Goal: Transaction & Acquisition: Book appointment/travel/reservation

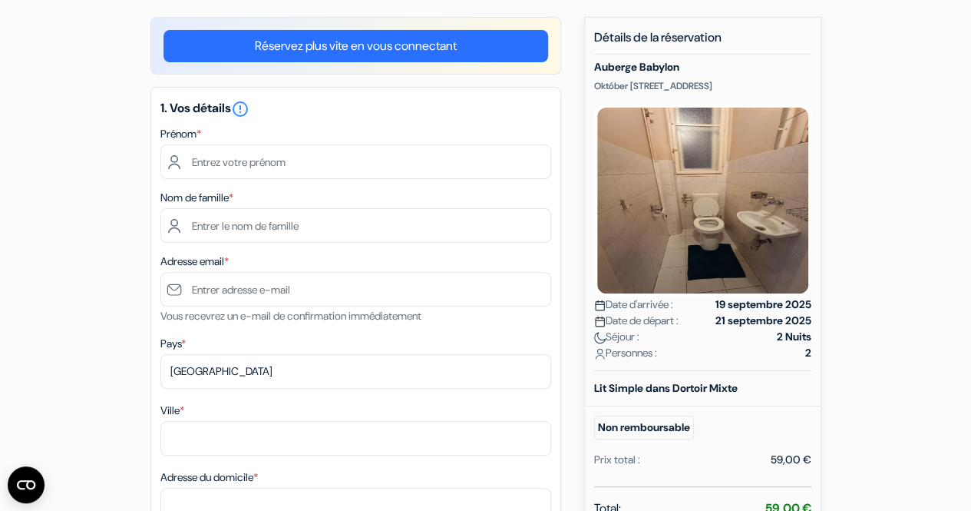
scroll to position [127, 0]
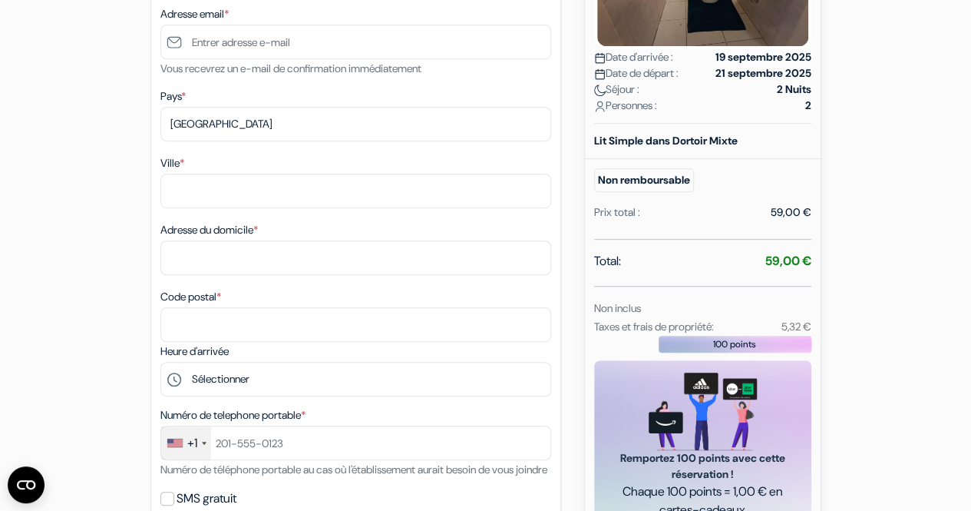
scroll to position [0, 0]
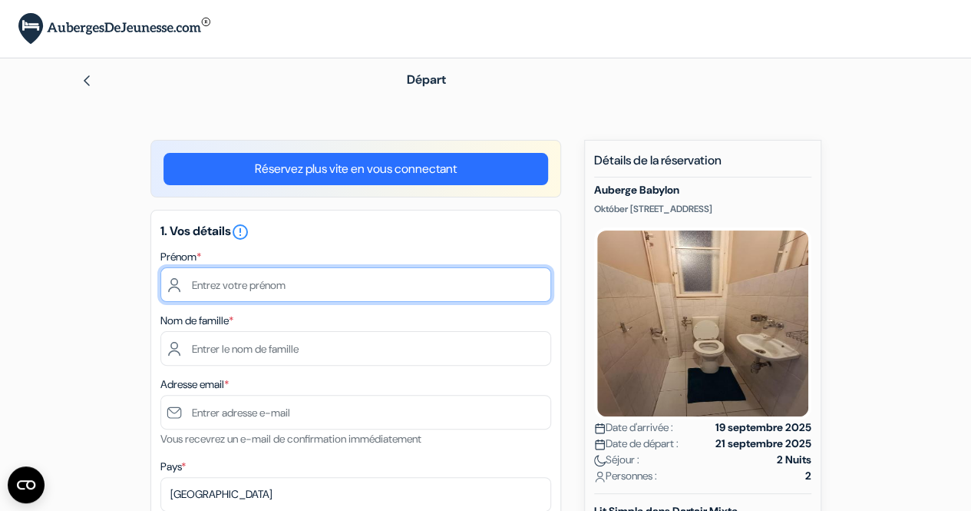
click at [283, 282] on input "text" at bounding box center [356, 284] width 391 height 35
type input "[PERSON_NAME]"
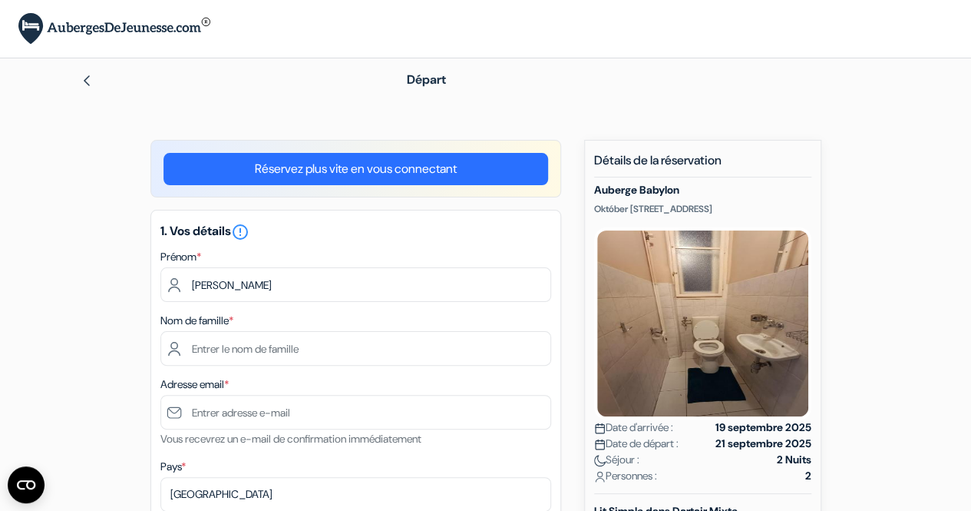
type input "[PERSON_NAME]"
select select "fr"
type input "Maisons-[PERSON_NAME]"
type input "[STREET_ADDRESS]"
type input "78600"
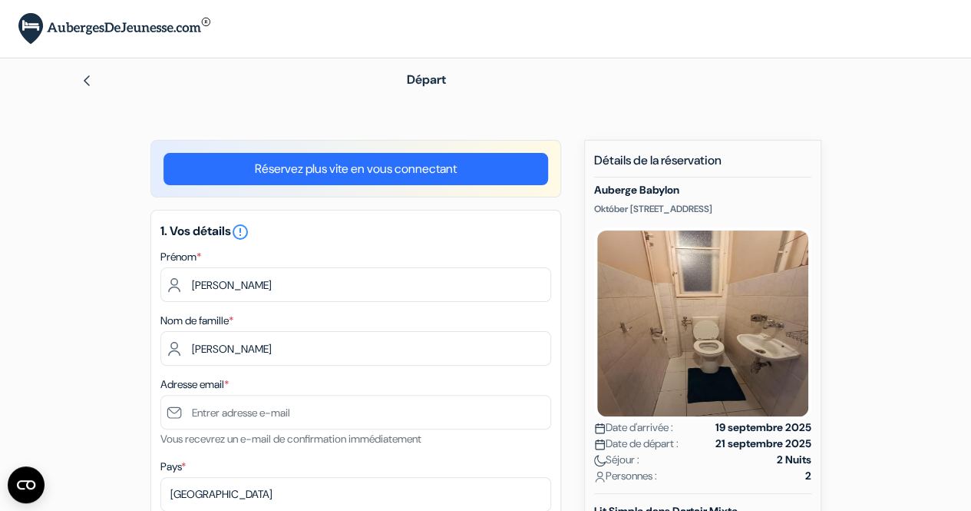
type input "0782740080"
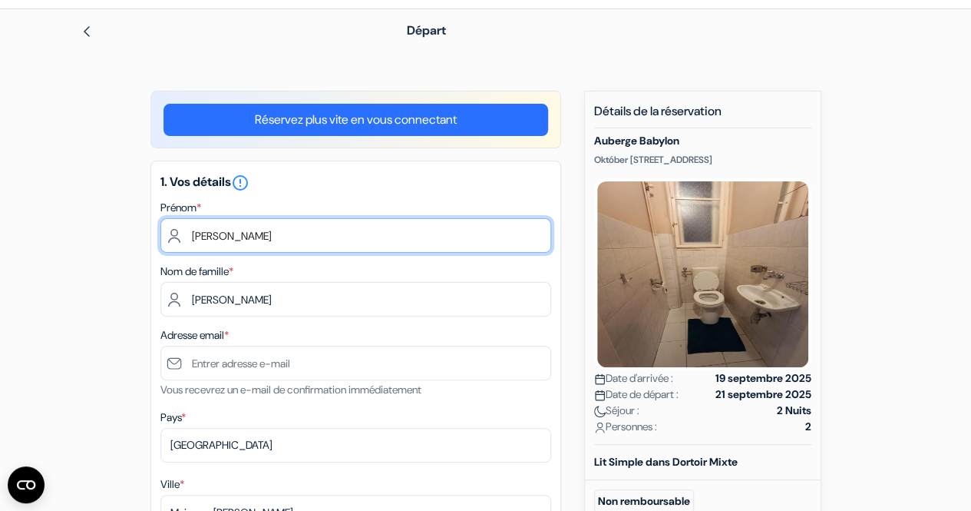
scroll to position [50, 0]
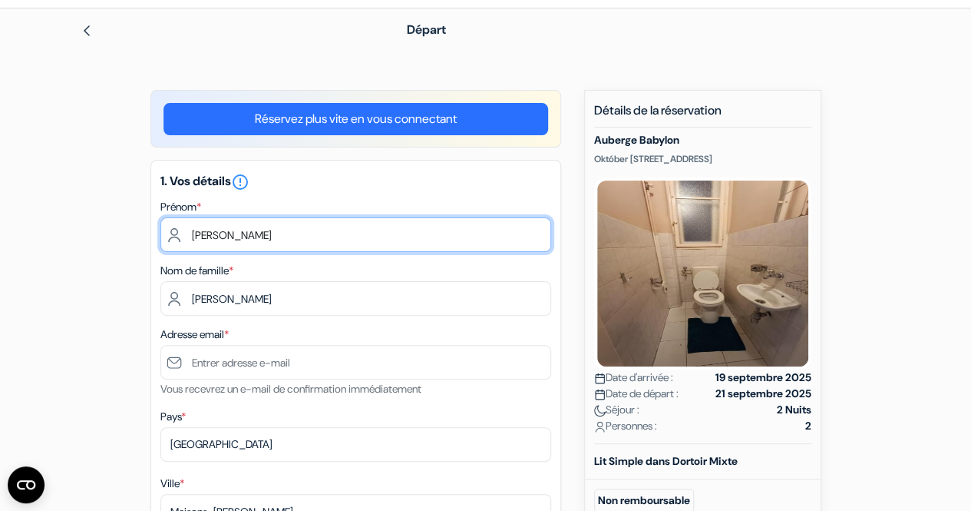
click at [195, 234] on input "[PERSON_NAME]" at bounding box center [356, 234] width 391 height 35
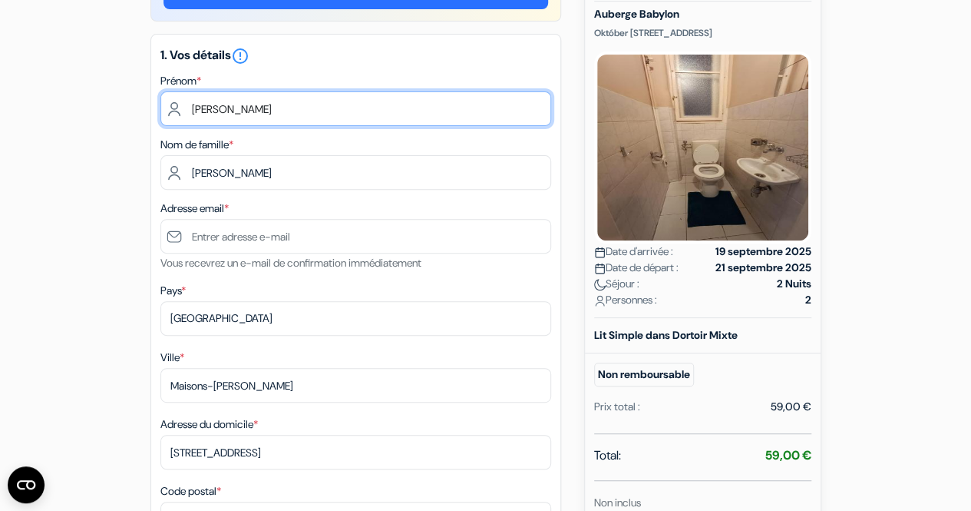
scroll to position [175, 0]
type input "[PERSON_NAME]"
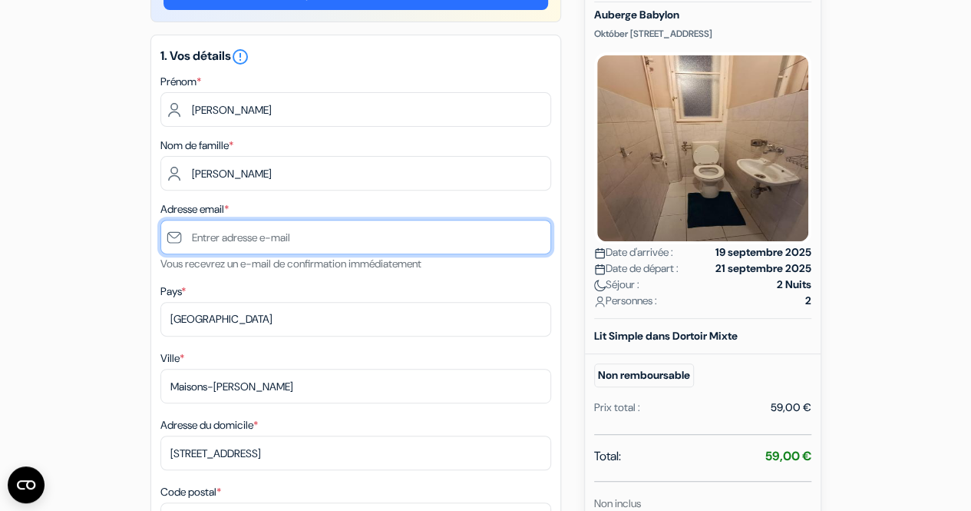
click at [290, 227] on input "text" at bounding box center [356, 237] width 391 height 35
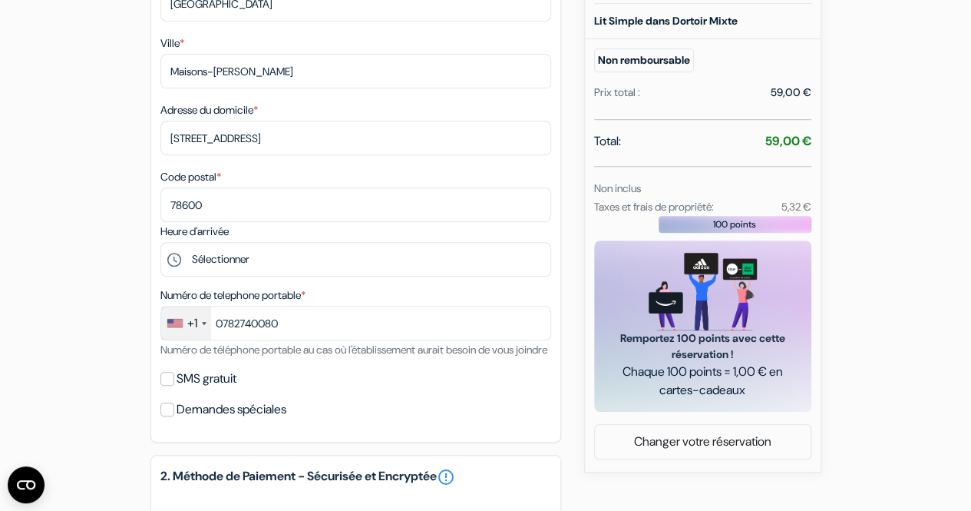
scroll to position [519, 0]
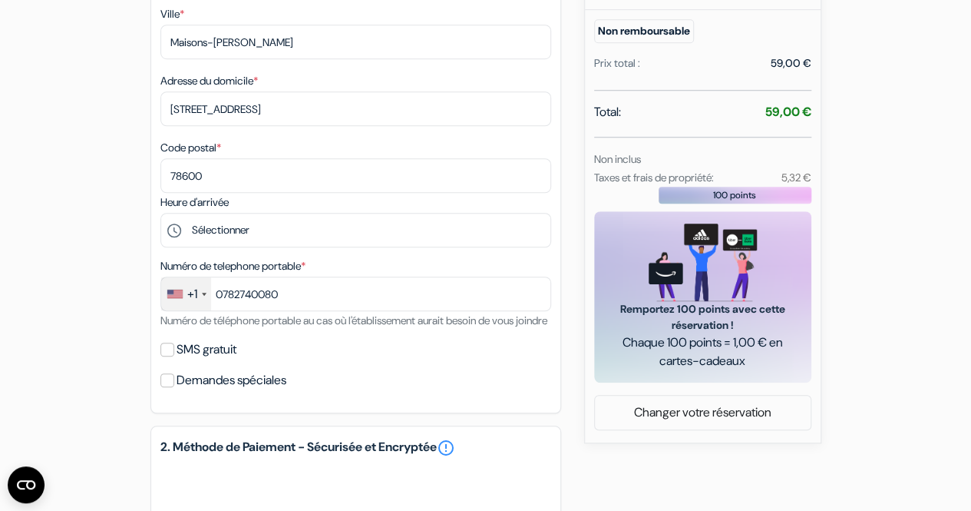
type input "[PERSON_NAME][EMAIL_ADDRESS][DOMAIN_NAME]"
click at [203, 296] on div at bounding box center [204, 294] width 5 height 3
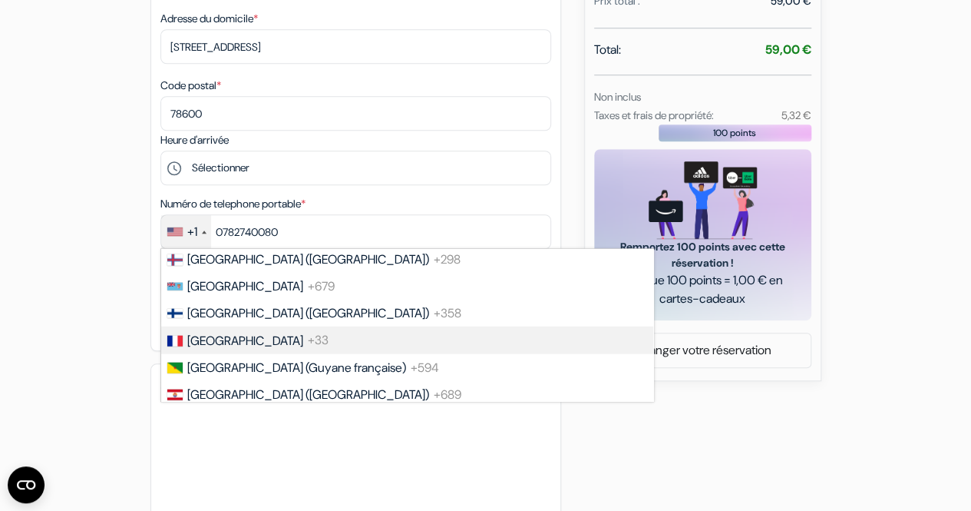
scroll to position [2055, 0]
click at [308, 349] on span "+33" at bounding box center [318, 341] width 21 height 16
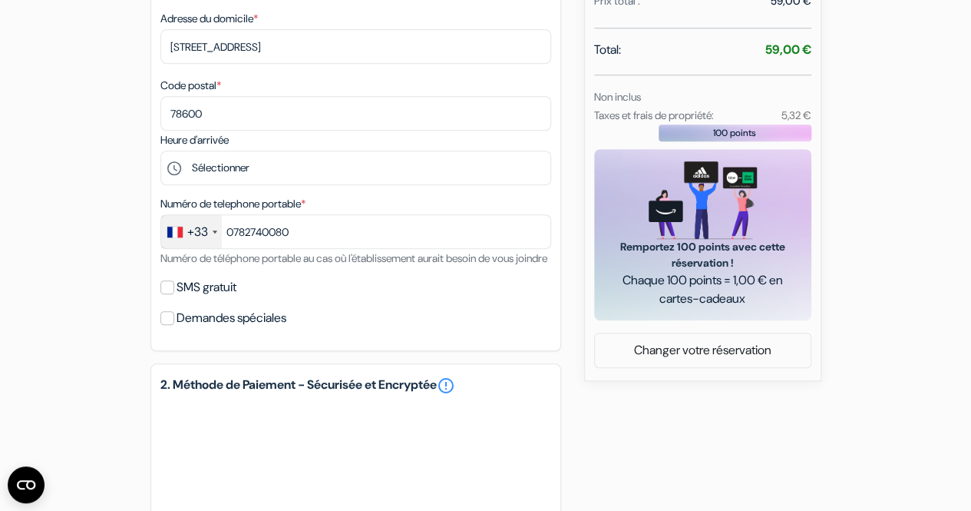
click at [67, 296] on div "add_box Auberge [GEOGRAPHIC_DATA] [STREET_ADDRESS] Détails de l'établissement X…" at bounding box center [485, 201] width 875 height 1286
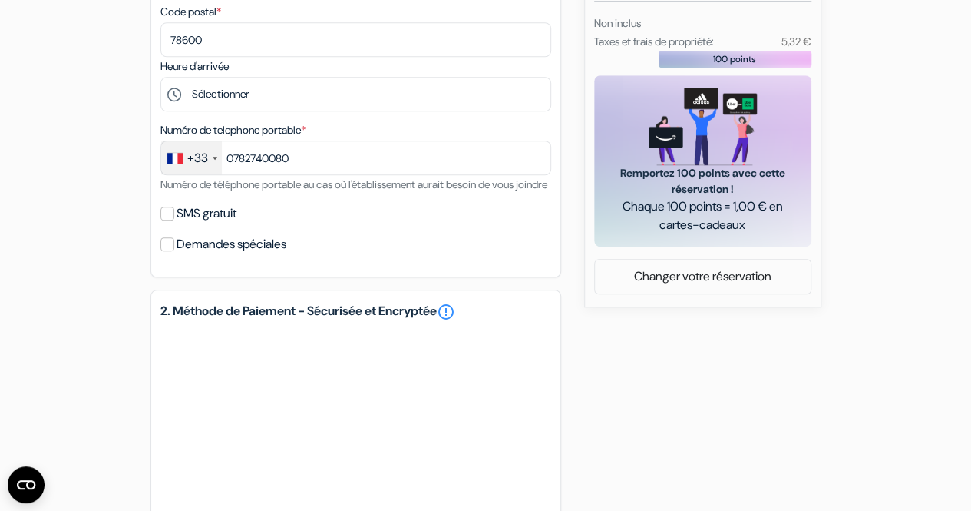
scroll to position [654, 0]
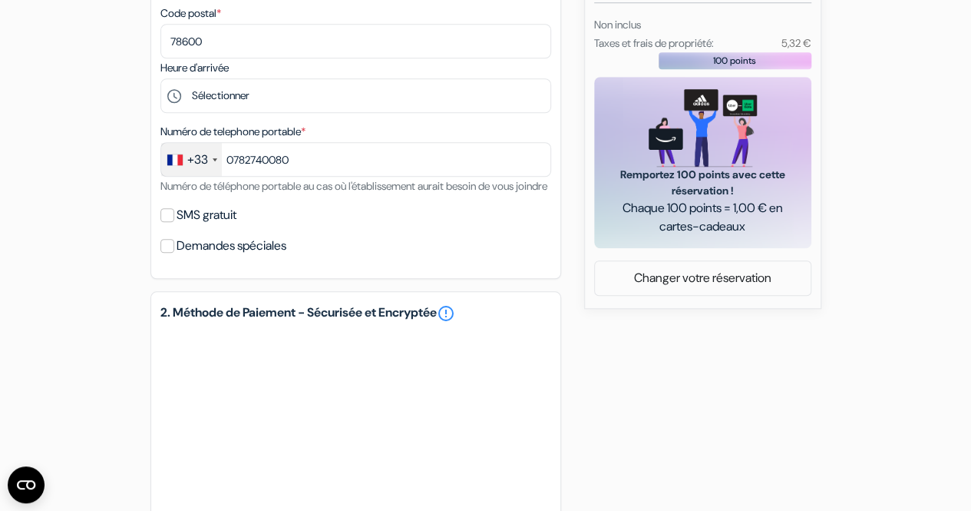
click at [210, 226] on label "SMS gratuit" at bounding box center [207, 215] width 60 height 22
click at [174, 222] on input "SMS gratuit" at bounding box center [168, 215] width 14 height 14
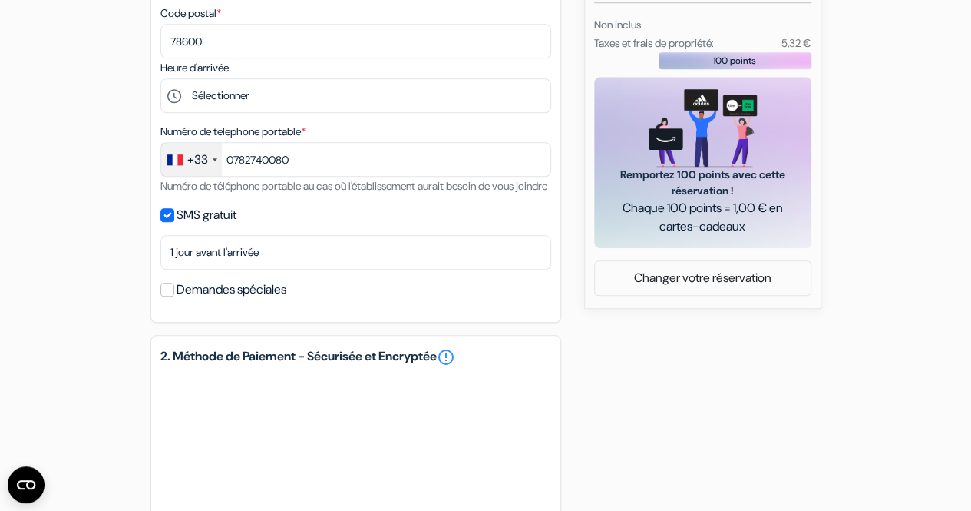
click at [195, 226] on label "SMS gratuit" at bounding box center [207, 215] width 60 height 22
click at [174, 222] on input "SMS gratuit" at bounding box center [168, 215] width 14 height 14
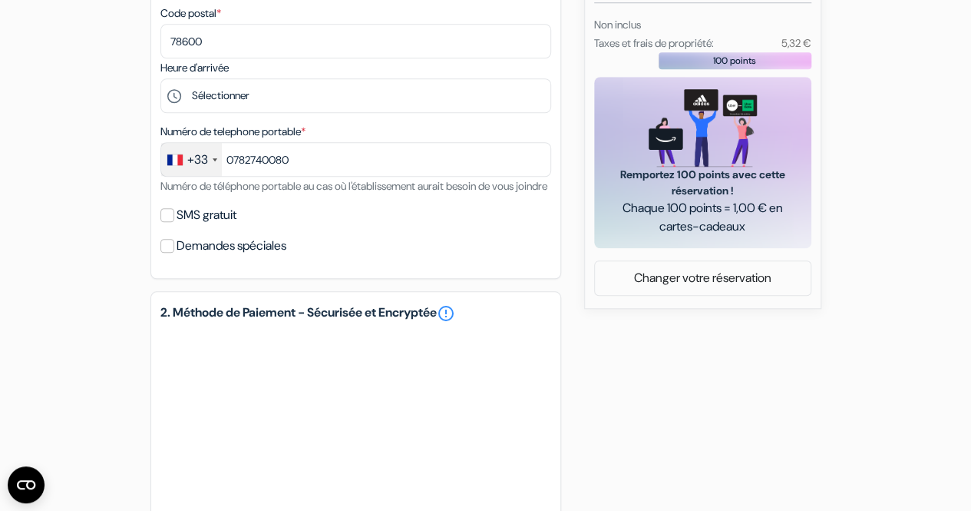
click at [195, 226] on label "SMS gratuit" at bounding box center [207, 215] width 60 height 22
click at [174, 222] on input "SMS gratuit" at bounding box center [168, 215] width 14 height 14
checkbox input "true"
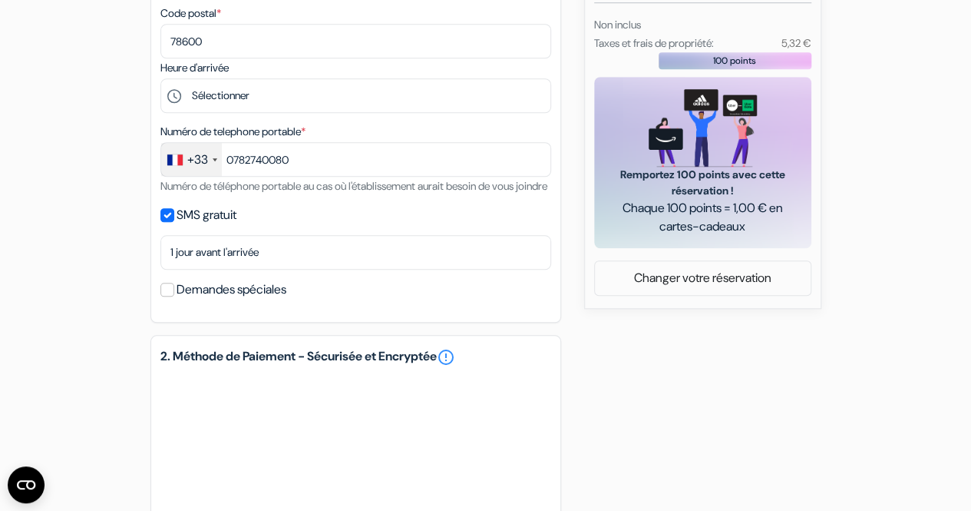
click at [213, 300] on label "Demandes spéciales" at bounding box center [232, 290] width 110 height 22
click at [174, 296] on input "Demandes spéciales" at bounding box center [168, 290] width 14 height 14
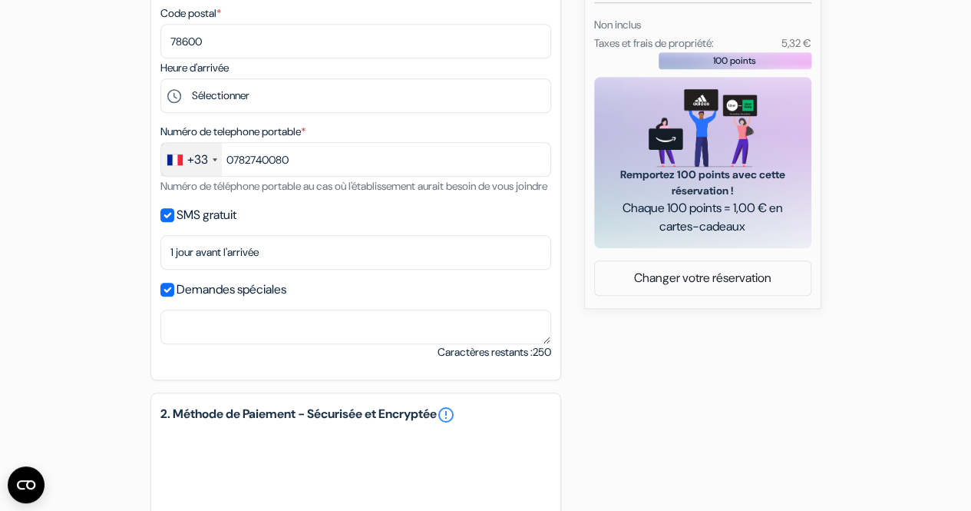
click at [221, 300] on label "Demandes spéciales" at bounding box center [232, 290] width 110 height 22
click at [174, 296] on input "Demandes spéciales" at bounding box center [168, 290] width 14 height 14
checkbox input "false"
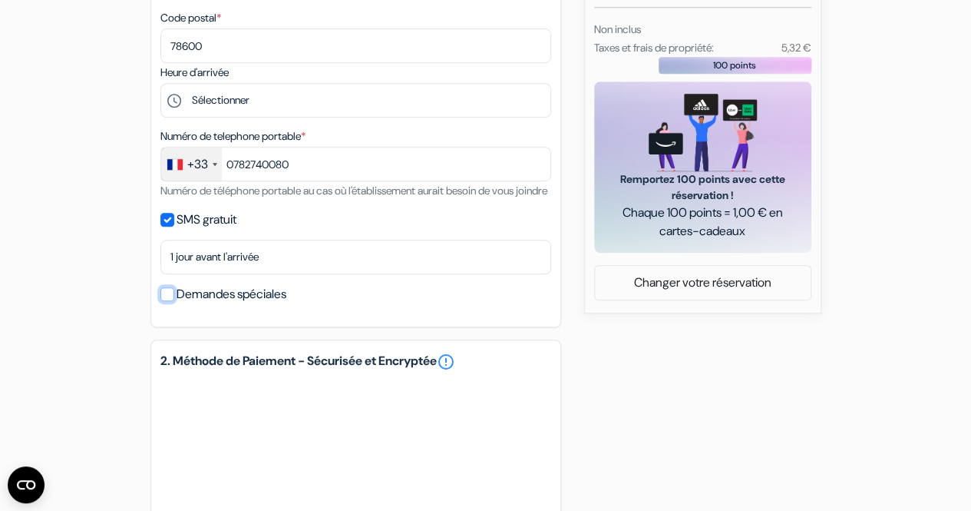
scroll to position [653, 0]
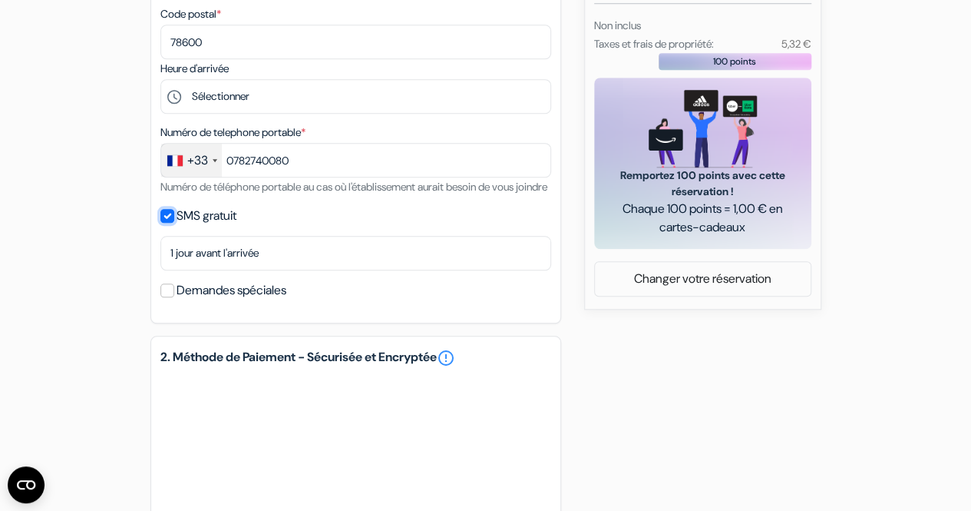
click at [167, 223] on input "SMS gratuit" at bounding box center [168, 216] width 14 height 14
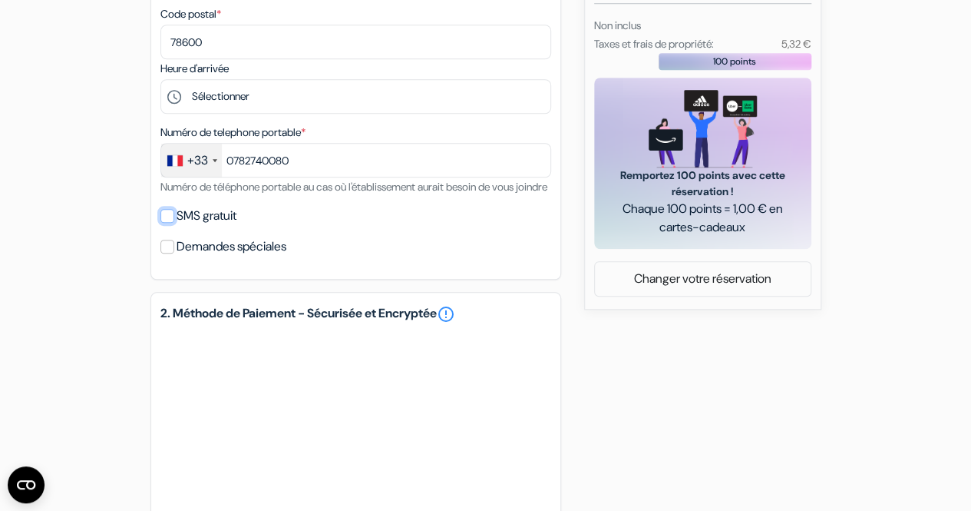
click at [167, 223] on input "SMS gratuit" at bounding box center [168, 216] width 14 height 14
checkbox input "true"
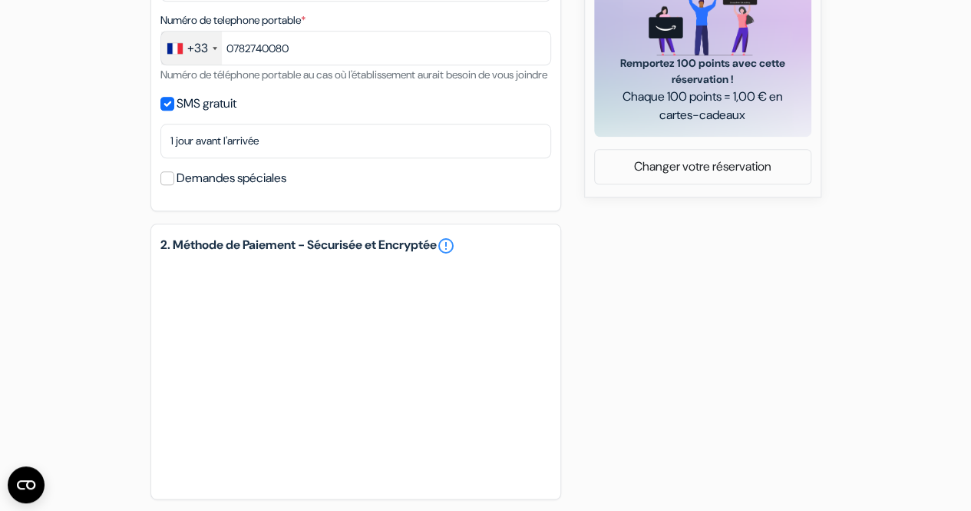
scroll to position [995, 0]
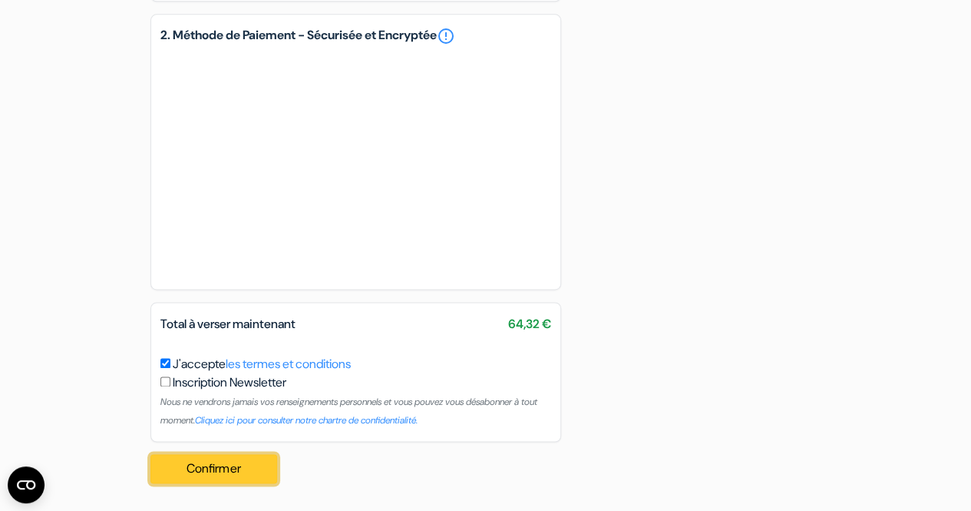
click at [213, 465] on button "Confirmer Loading..." at bounding box center [214, 468] width 127 height 29
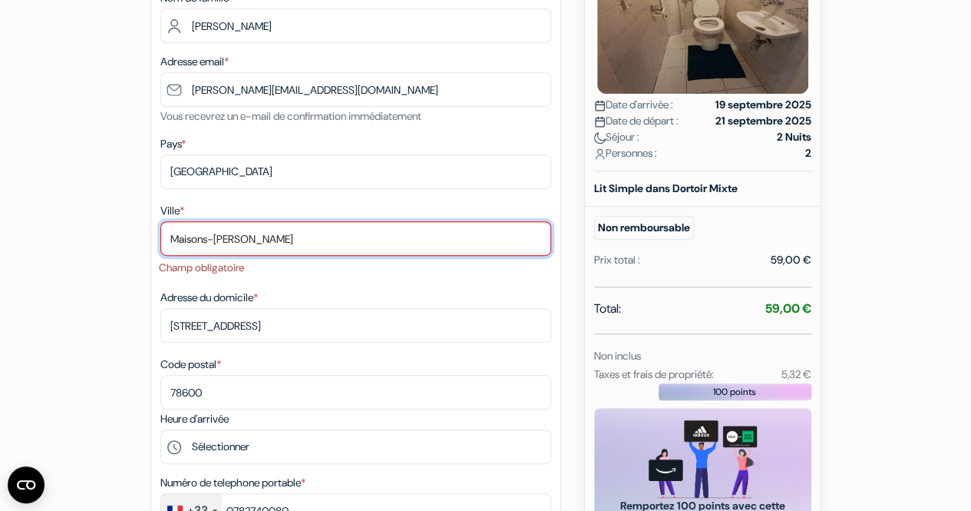
scroll to position [307, 0]
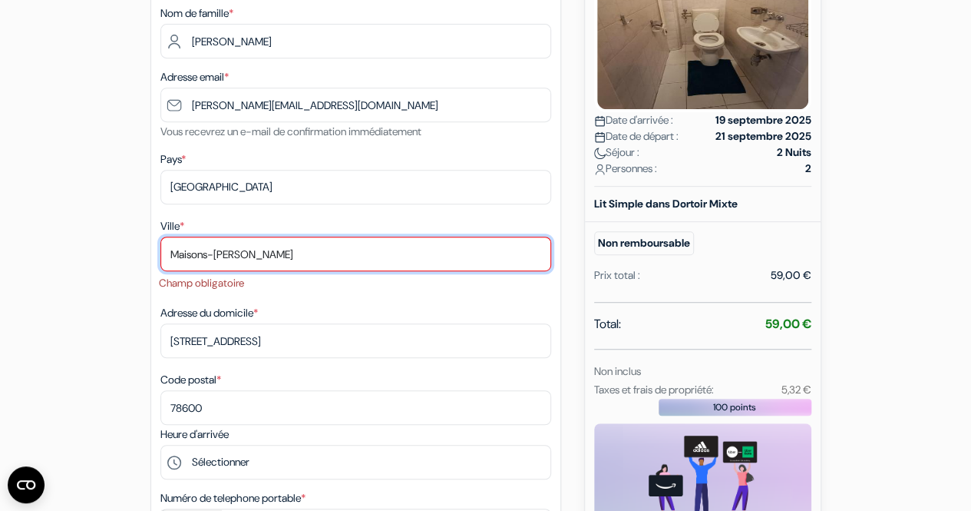
click at [266, 253] on input "Maisons-[PERSON_NAME]" at bounding box center [356, 254] width 391 height 35
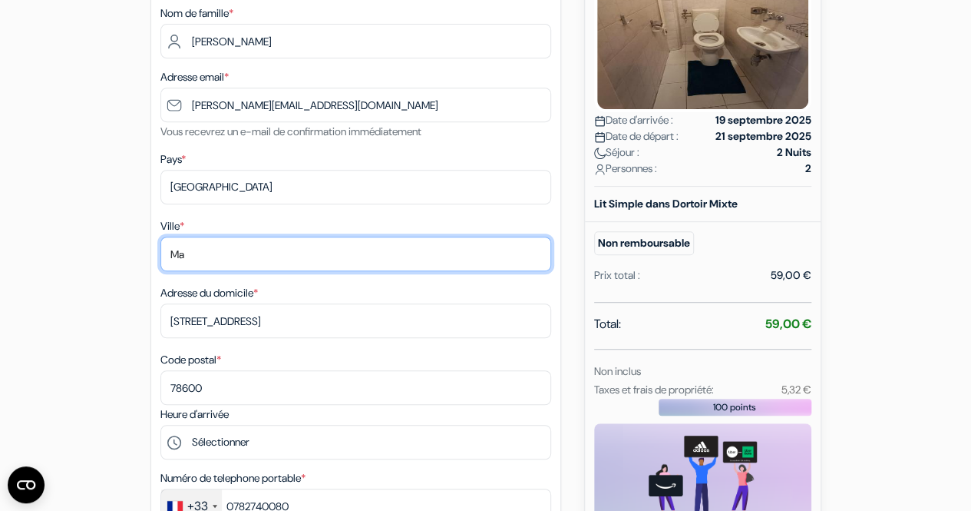
type input "M"
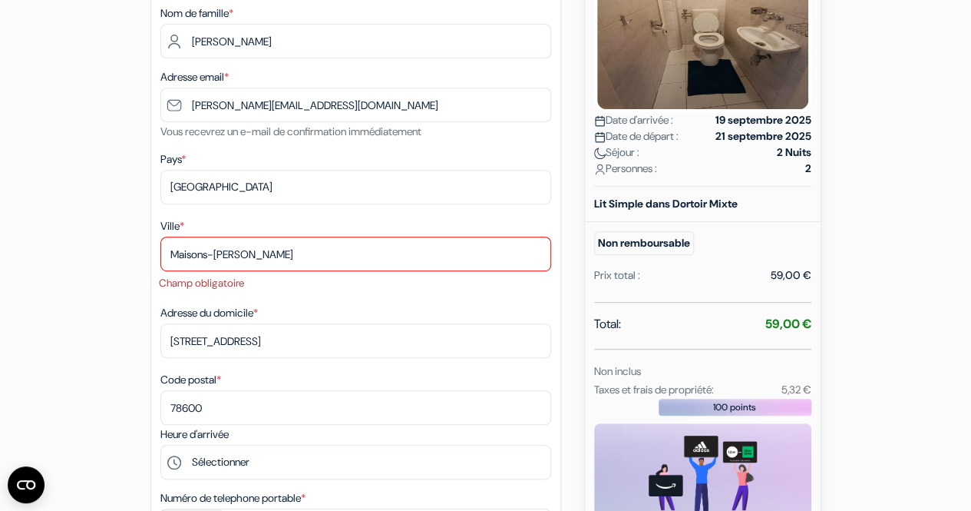
click at [45, 251] on form "Départ add_box Auberge [GEOGRAPHIC_DATA] [STREET_ADDRESS]" at bounding box center [485, 447] width 971 height 1393
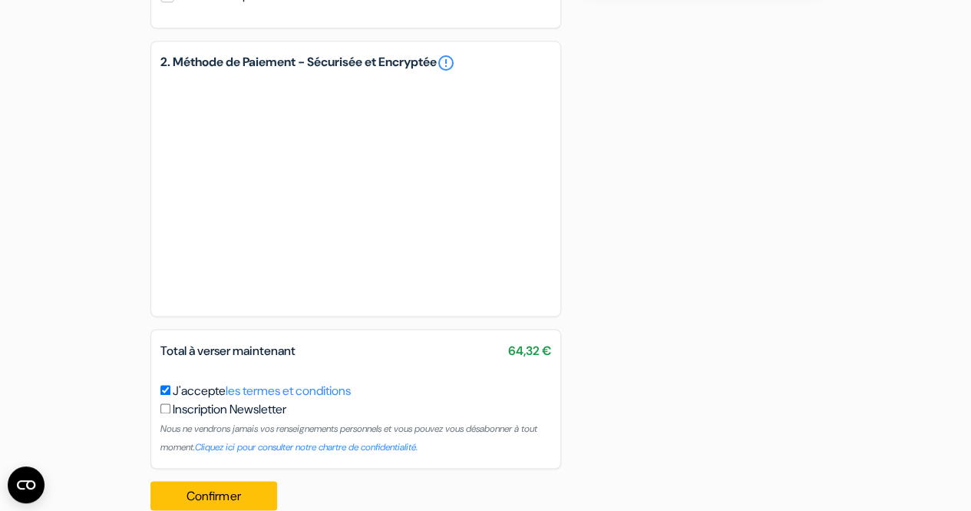
scroll to position [1015, 0]
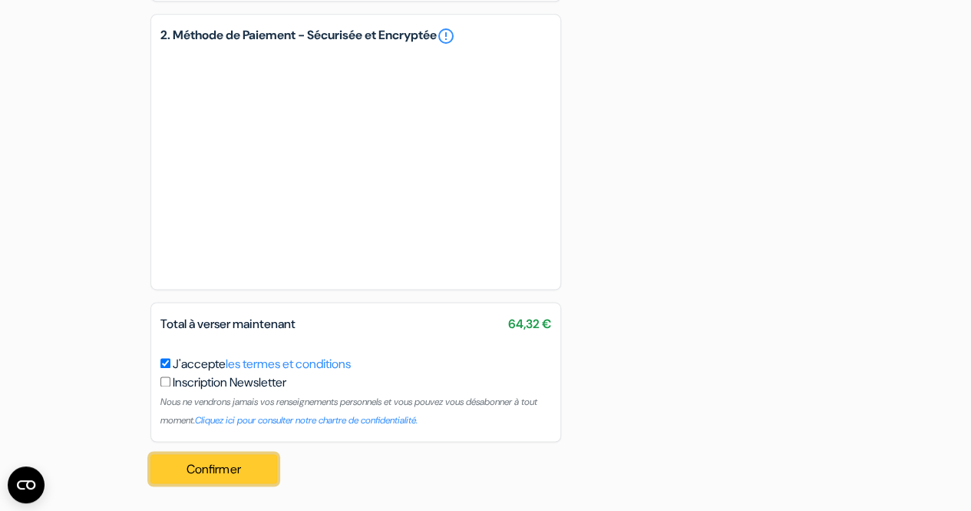
click at [205, 466] on button "Confirmer Loading..." at bounding box center [214, 468] width 127 height 29
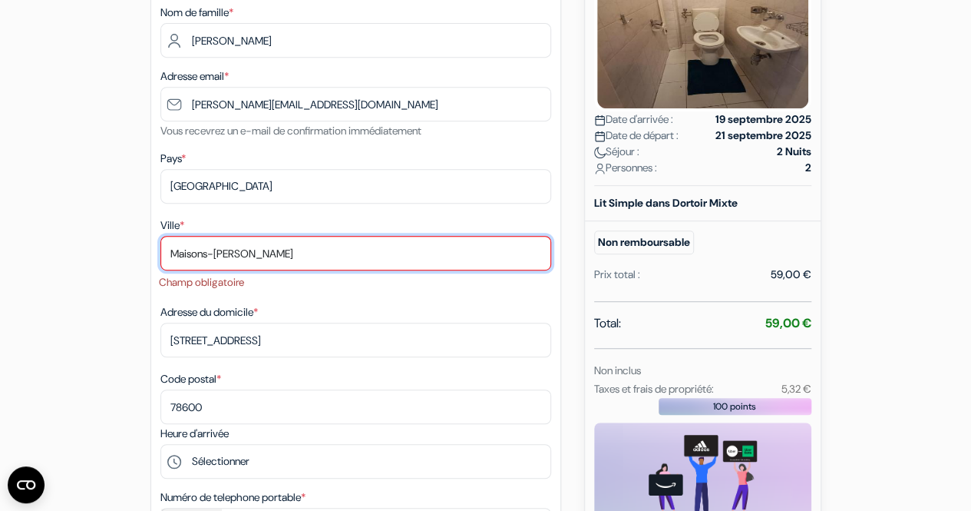
scroll to position [307, 0]
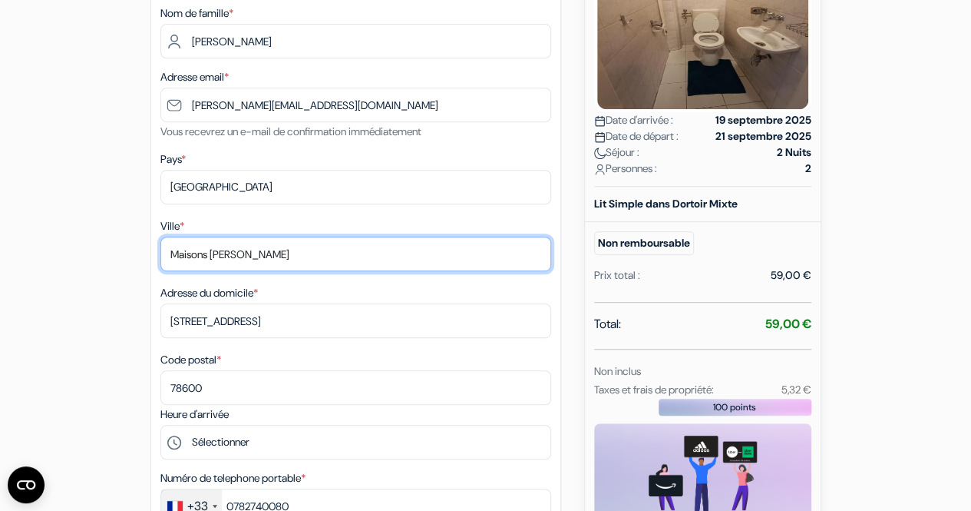
type input "Maisons [PERSON_NAME]"
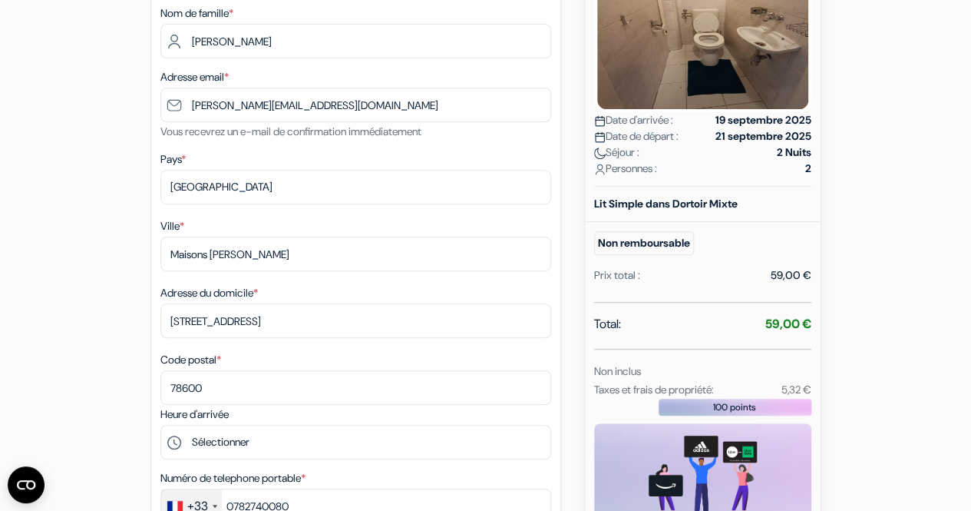
click at [101, 234] on div "add_box Auberge [GEOGRAPHIC_DATA] [STREET_ADDRESS] Détails de l'établissement X…" at bounding box center [485, 498] width 875 height 1330
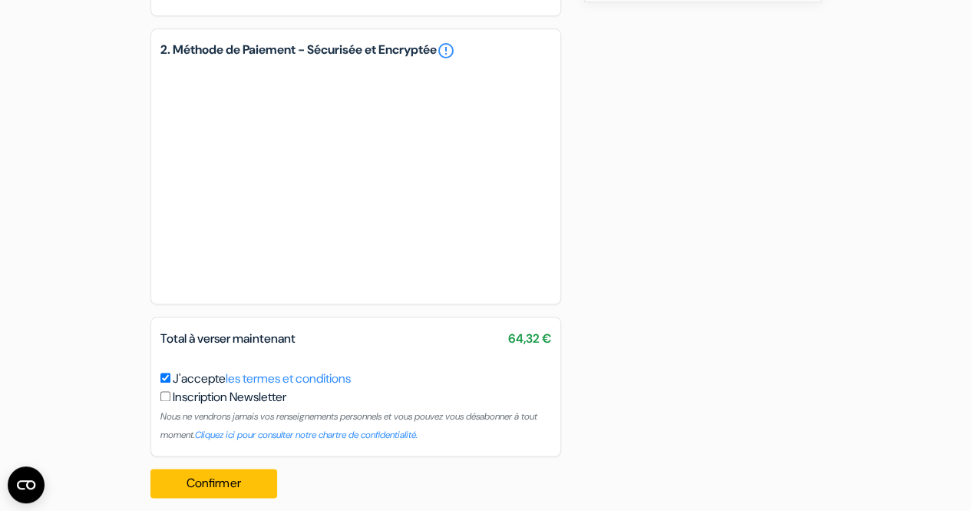
scroll to position [995, 0]
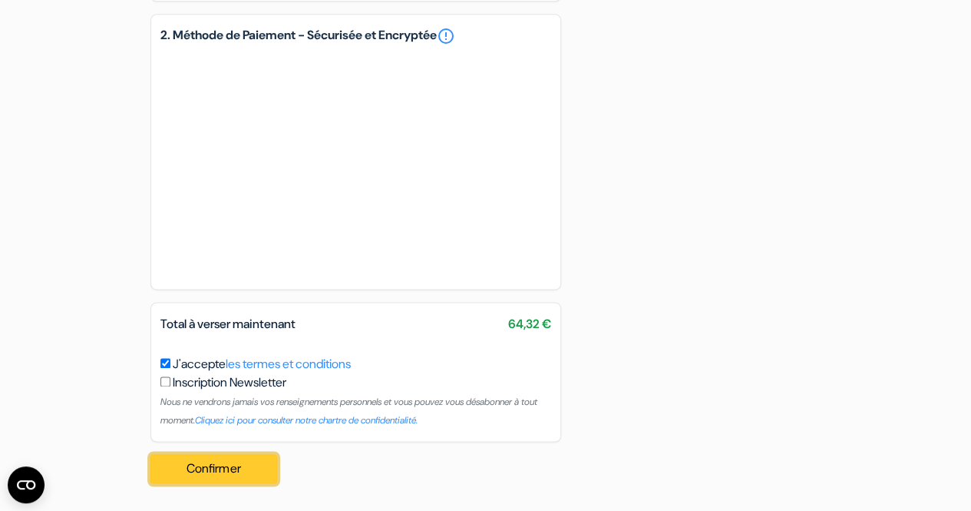
click at [205, 460] on button "Confirmer Loading..." at bounding box center [214, 468] width 127 height 29
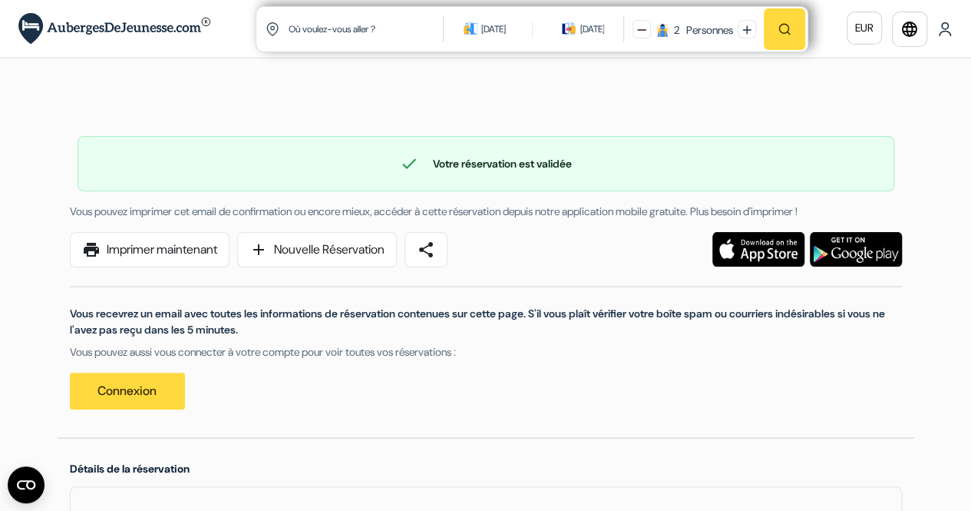
click at [574, 252] on div at bounding box center [734, 249] width 355 height 35
click at [187, 248] on link "print Imprimer maintenant" at bounding box center [150, 249] width 160 height 35
